Goal: Information Seeking & Learning: Learn about a topic

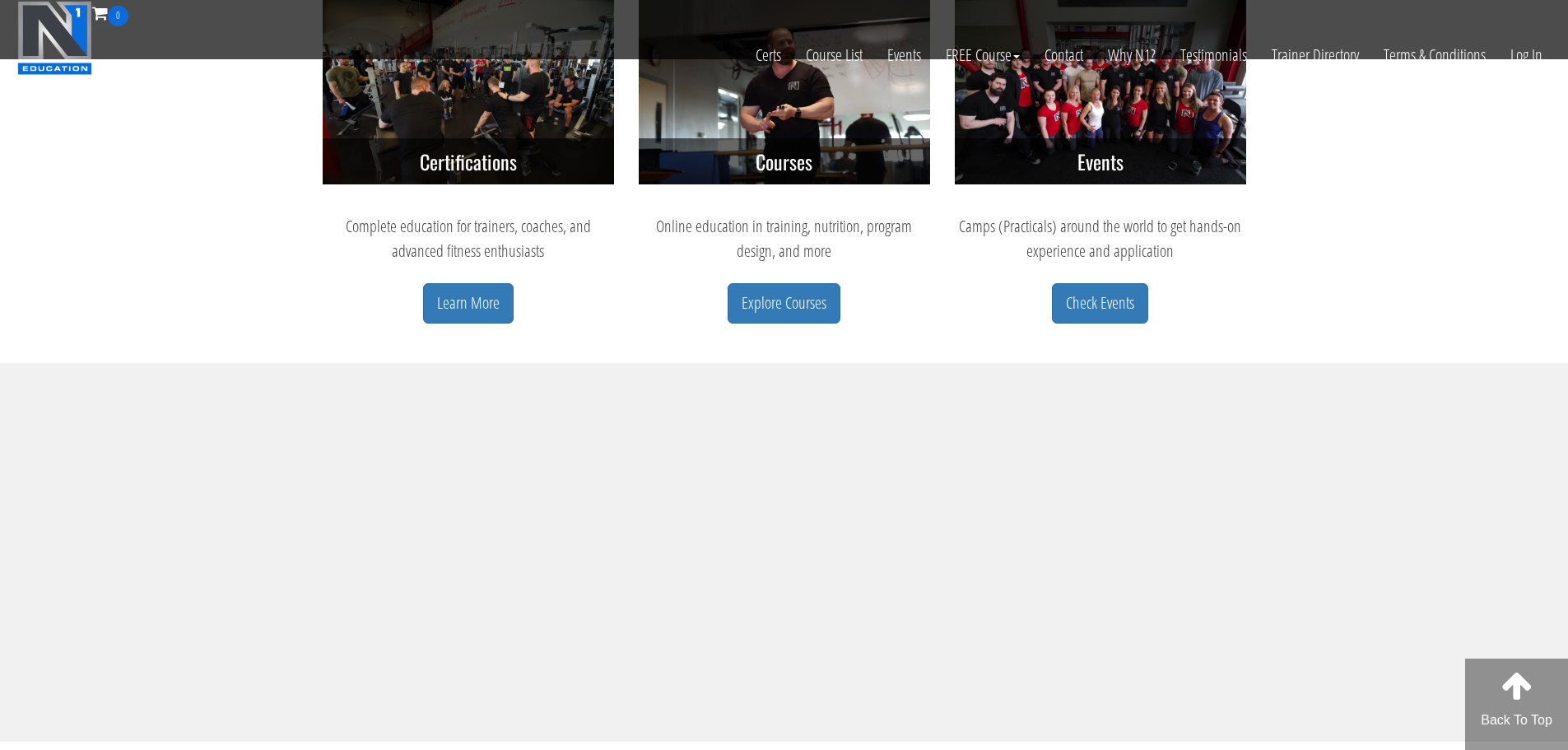
scroll to position [1070, 0]
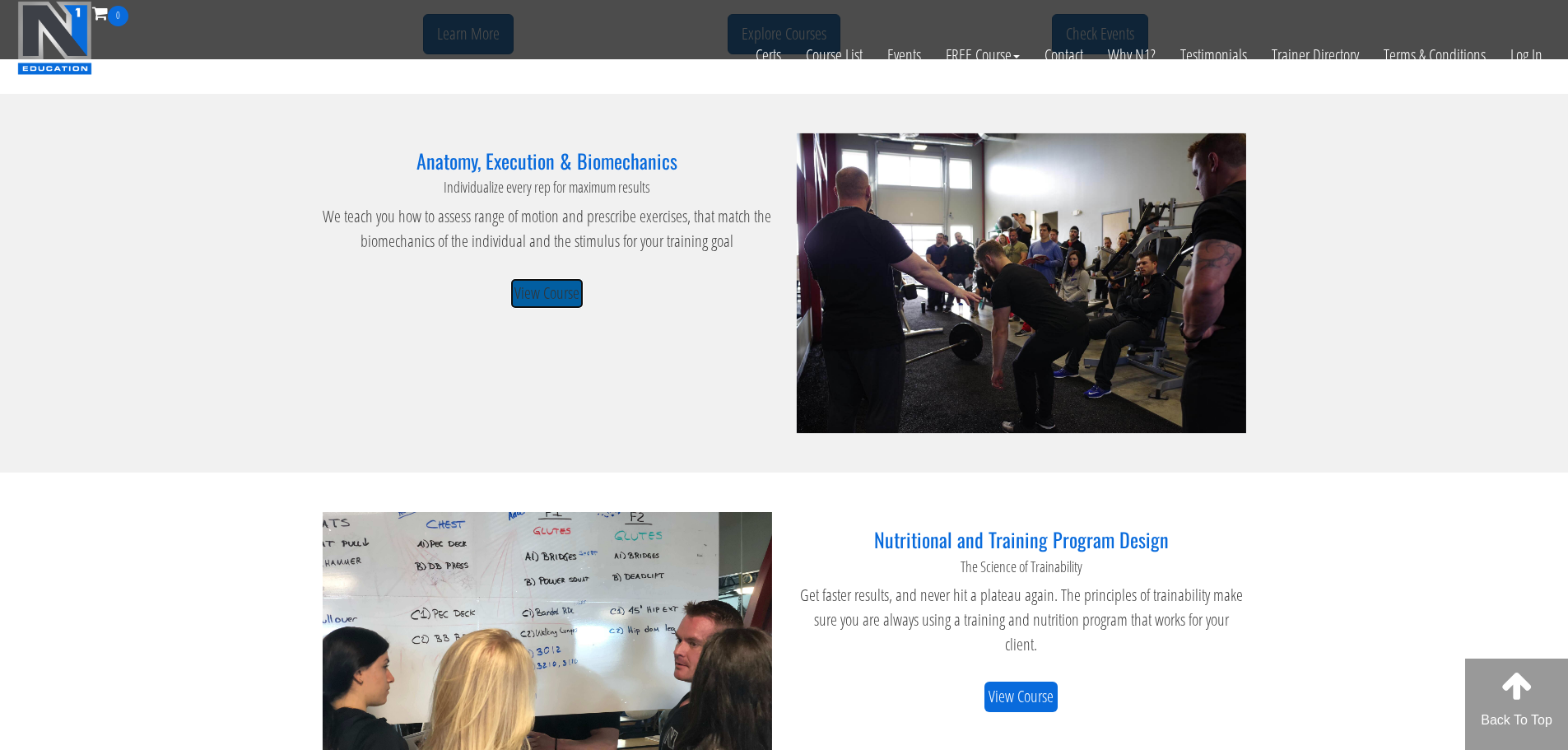
click at [553, 296] on link "View Course" at bounding box center [547, 294] width 73 height 31
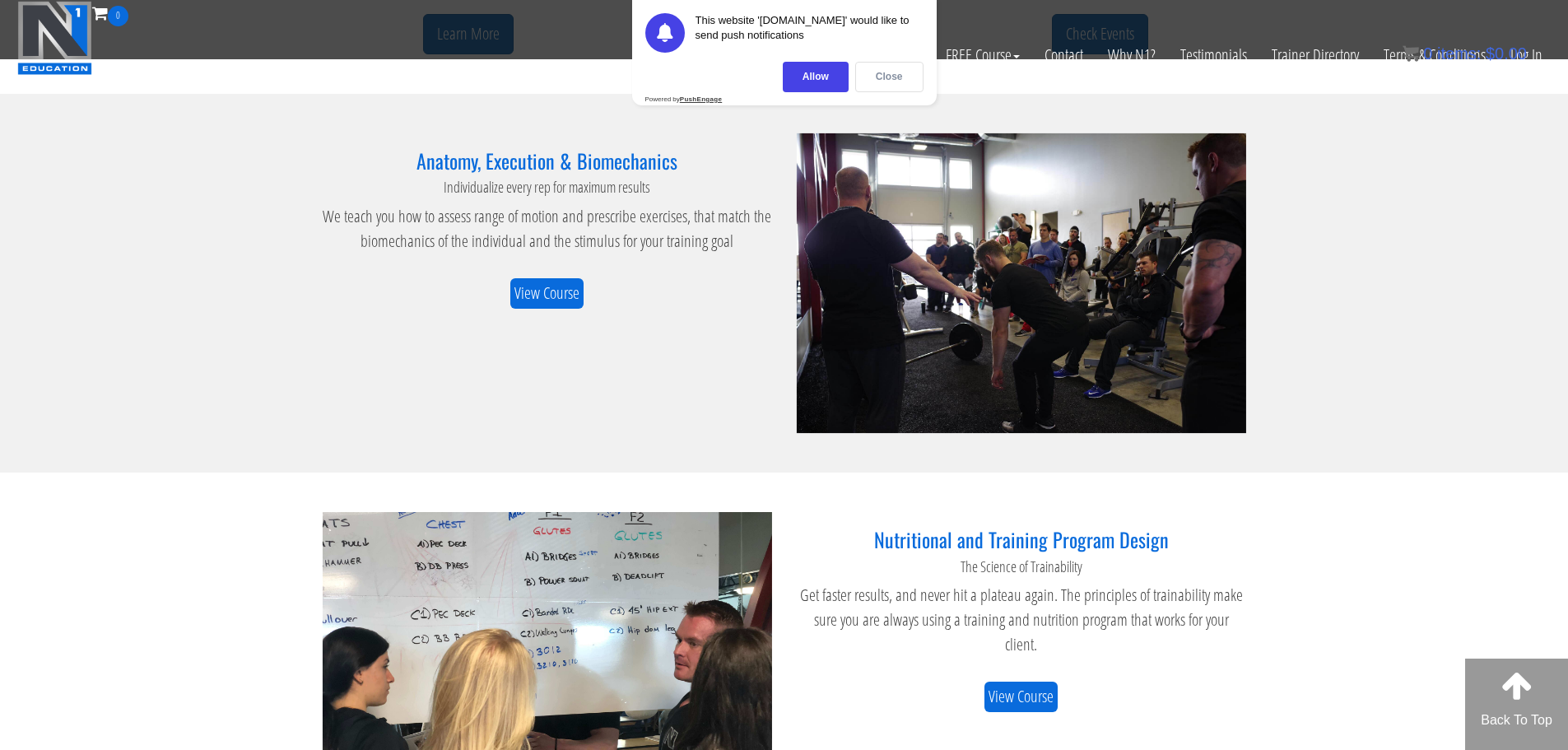
click at [899, 80] on div "Close" at bounding box center [890, 77] width 68 height 31
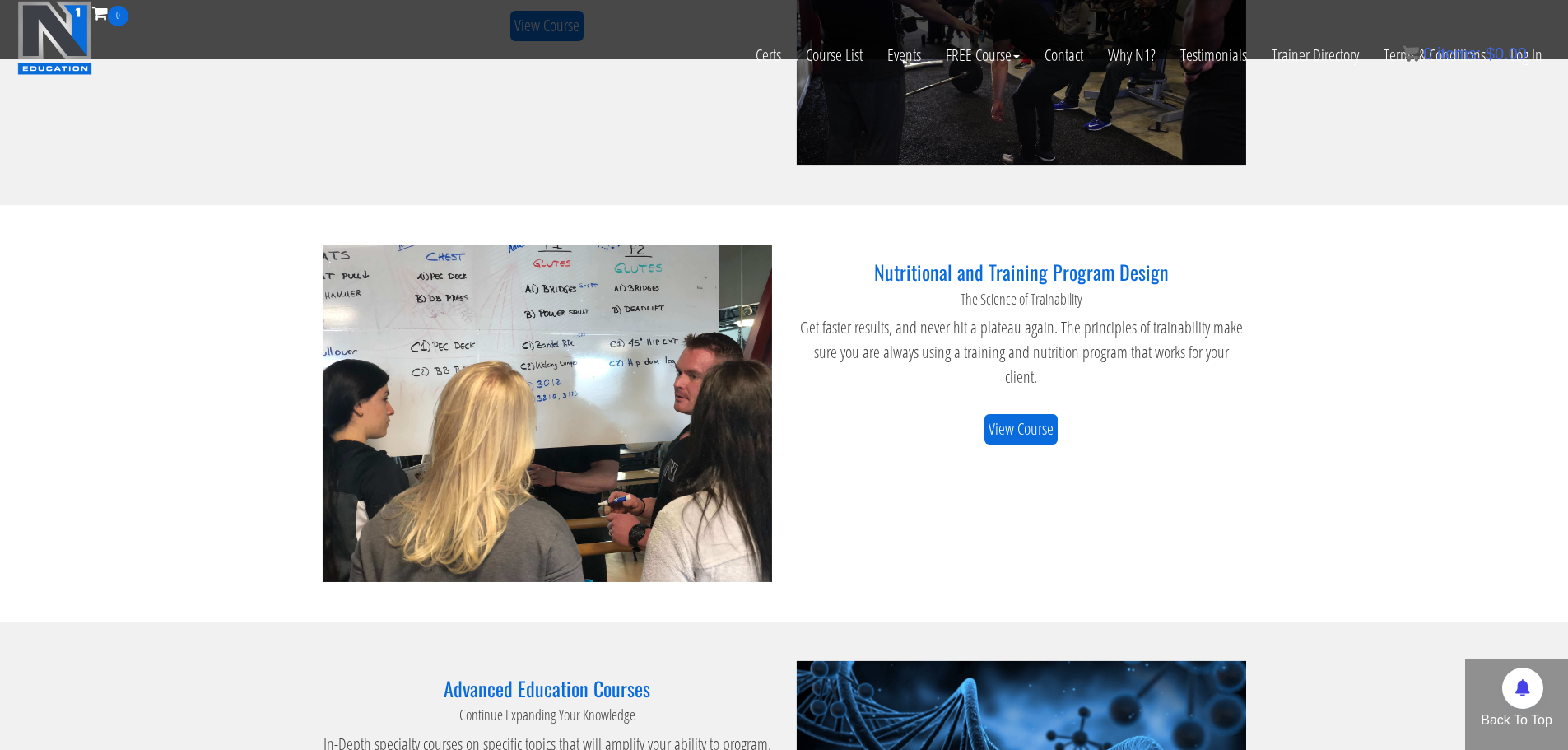
scroll to position [1565, 0]
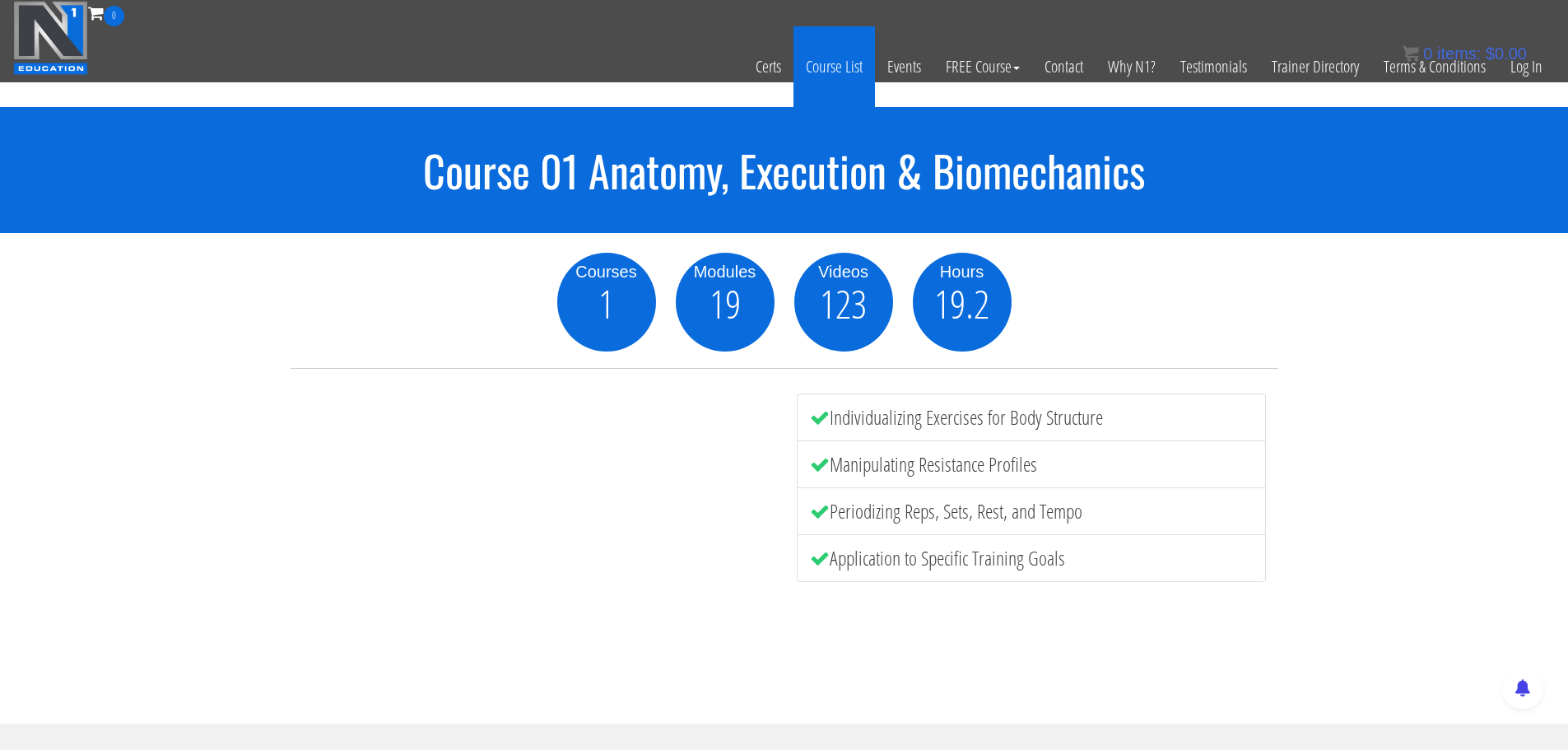
click at [851, 67] on link "Course List" at bounding box center [834, 67] width 81 height 80
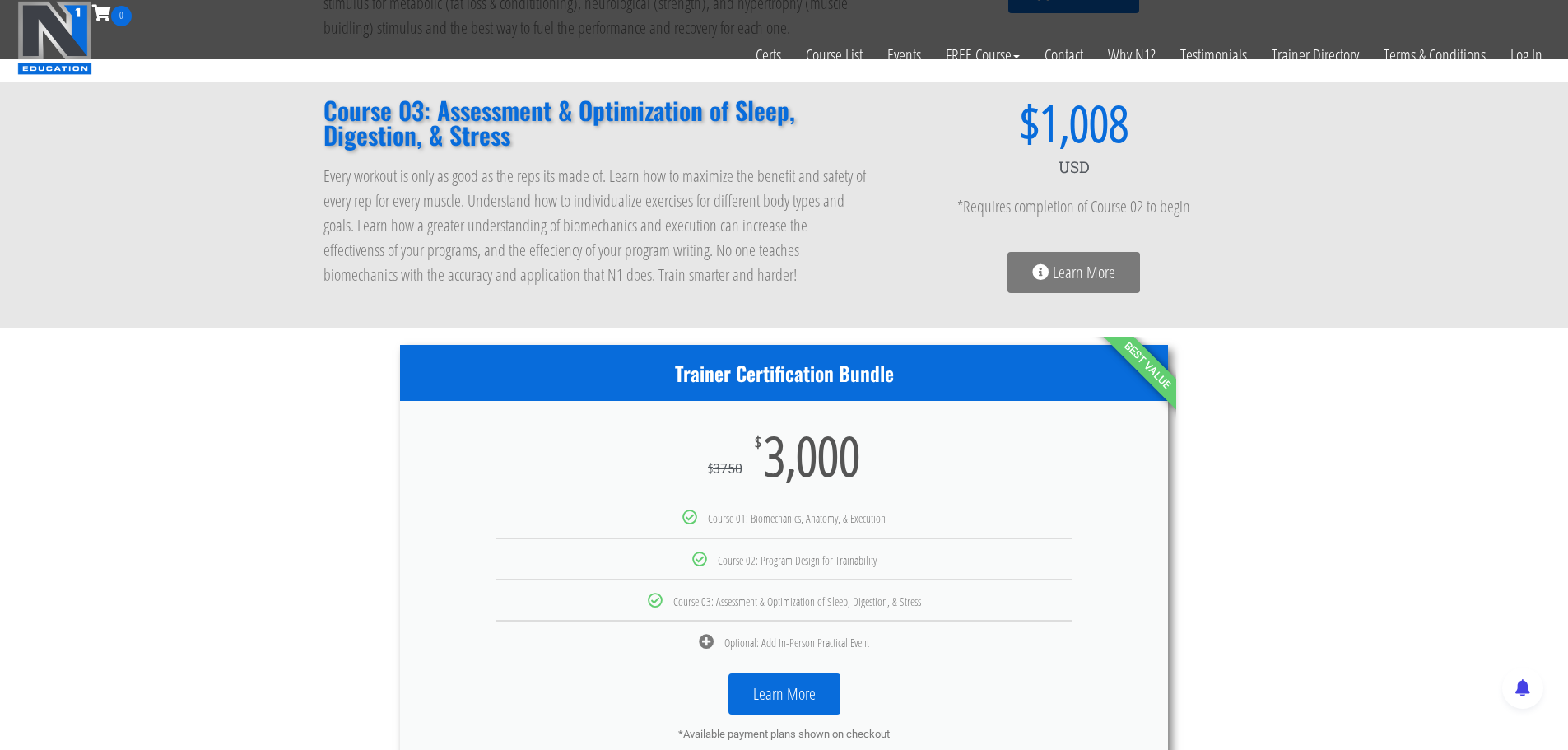
scroll to position [577, 0]
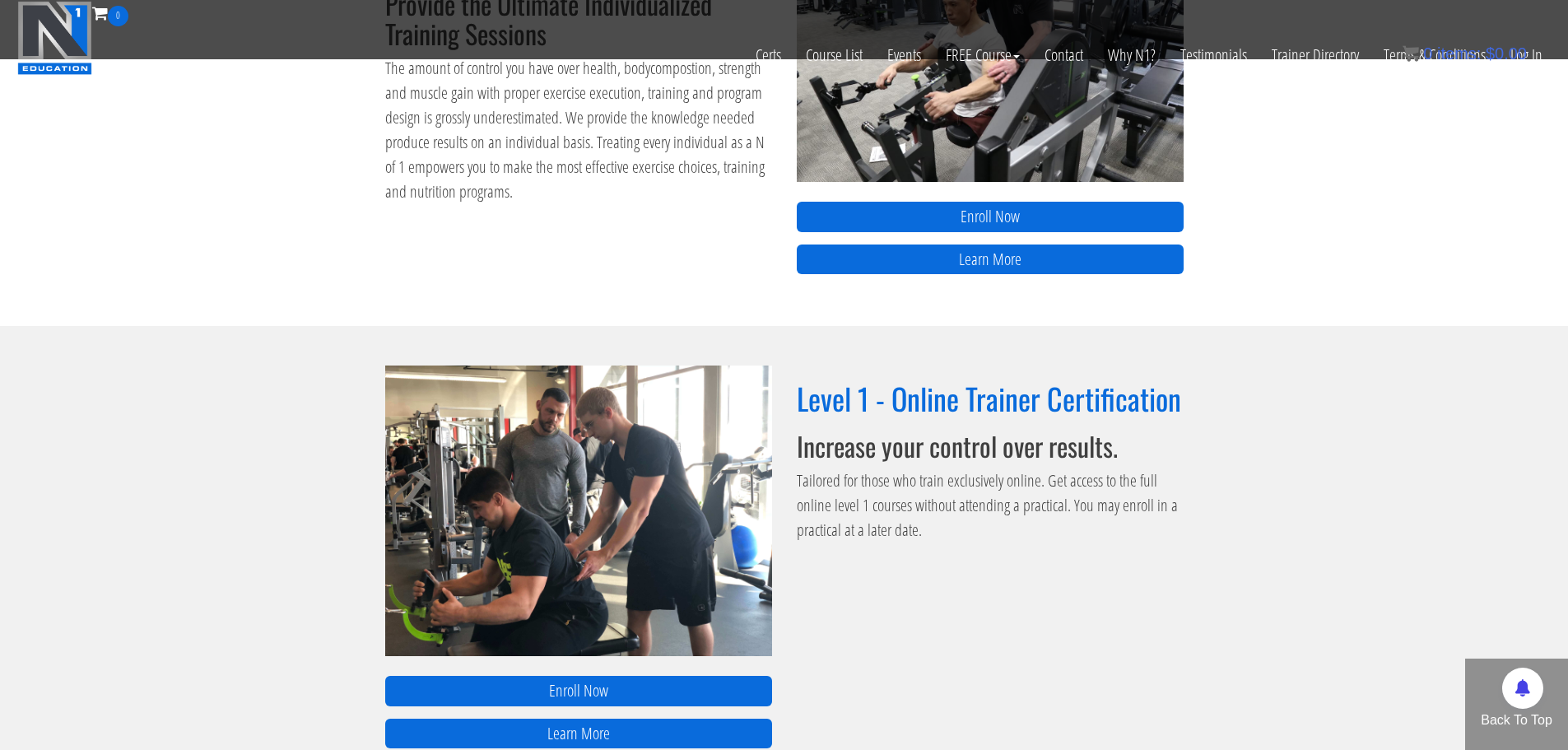
scroll to position [1404, 0]
